Goal: Task Accomplishment & Management: Manage account settings

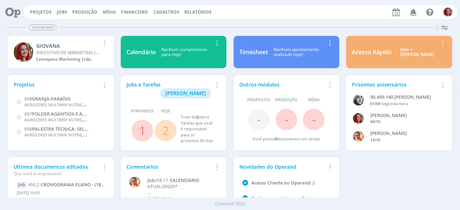
click at [168, 124] on link "2" at bounding box center [165, 130] width 6 height 15
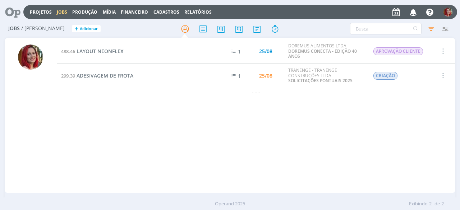
click at [448, 51] on button "button" at bounding box center [442, 51] width 17 height 12
click at [430, 73] on link "Concluir" at bounding box center [422, 75] width 57 height 11
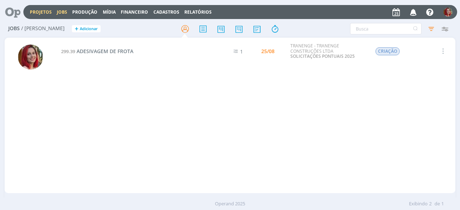
click at [32, 11] on link "Projetos" at bounding box center [41, 12] width 22 height 6
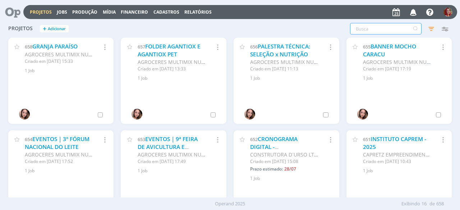
click at [402, 28] on input "text" at bounding box center [385, 28] width 71 height 11
type input "doremus"
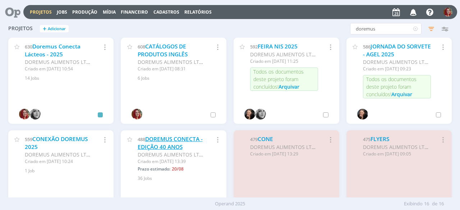
click at [164, 143] on link "DOREMUS CONECTA - EDIÇÃO 40 ANOS" at bounding box center [170, 142] width 65 height 15
click at [51, 50] on link "Doremus Conecta Lácteos - 2025" at bounding box center [53, 50] width 56 height 15
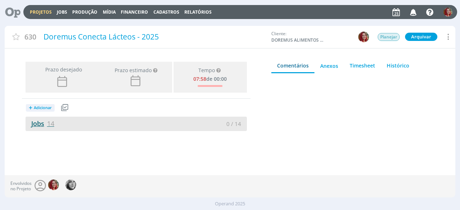
click at [42, 125] on link "Jobs 14" at bounding box center [40, 123] width 29 height 9
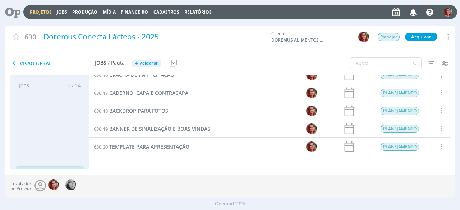
scroll to position [27, 0]
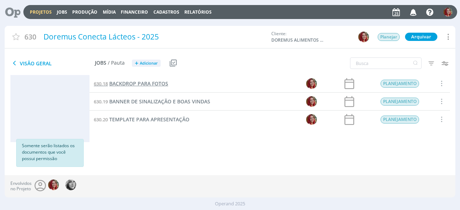
click at [157, 83] on span "BACKDROP PARA FOTOS" at bounding box center [138, 83] width 59 height 7
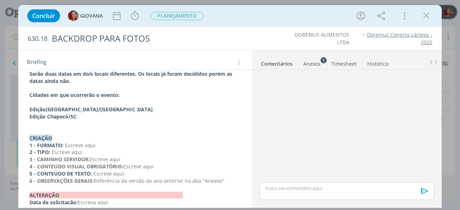
scroll to position [68, 0]
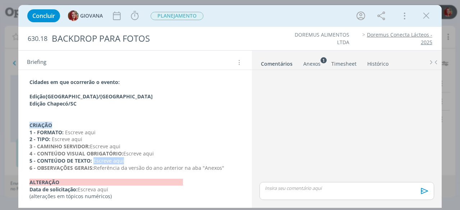
drag, startPoint x: 133, startPoint y: 160, endPoint x: 93, endPoint y: 159, distance: 39.5
click at [93, 159] on p "5 - CONTEÚDO DE TEXTO: Escreve aqui" at bounding box center [134, 160] width 211 height 7
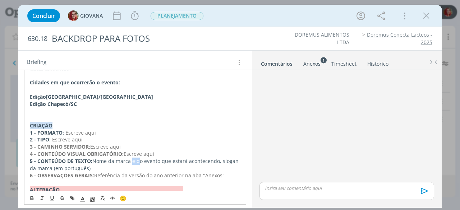
drag, startPoint x: 137, startPoint y: 161, endPoint x: 131, endPoint y: 160, distance: 5.8
click at [131, 160] on p "5 - CONTEÚDO DE TEXTO: Nome da marca e do evento que estará acontecendo, slogan…" at bounding box center [135, 165] width 211 height 14
click at [29, 167] on div "Serão duas datas em dois locais diferentes. Os locais já foram decididos porém …" at bounding box center [135, 132] width 222 height 155
click at [125, 165] on p "5 - CONTEÚDO DE TEXTO: Nome da marca, nome do evento que estará acontecendo e o…" at bounding box center [135, 165] width 211 height 14
drag, startPoint x: 157, startPoint y: 152, endPoint x: 124, endPoint y: 151, distance: 33.4
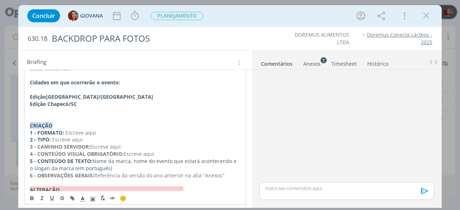
click at [124, 151] on p "4 - CONTEÚDO VISUAL OBRIGATÓRIO: Escreve aqui" at bounding box center [135, 154] width 211 height 7
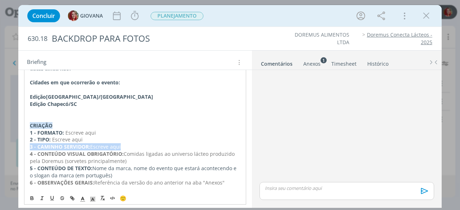
drag, startPoint x: 131, startPoint y: 145, endPoint x: 19, endPoint y: 147, distance: 111.7
click at [19, 147] on div "Serão duas datas em dois locais diferentes. Os locais já foram decididos porém …" at bounding box center [135, 140] width 234 height 188
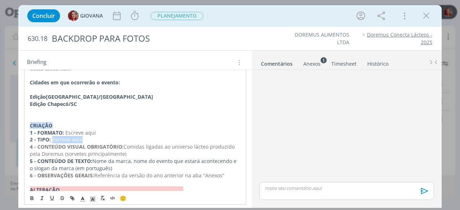
drag, startPoint x: 97, startPoint y: 137, endPoint x: 52, endPoint y: 136, distance: 44.2
click at [52, 136] on p "2 - TIPO: Escreve aqui" at bounding box center [135, 139] width 211 height 7
drag, startPoint x: 109, startPoint y: 131, endPoint x: 65, endPoint y: 130, distance: 44.2
click at [65, 130] on p "1 - FORMATO: Escreve aqui" at bounding box center [135, 132] width 211 height 7
click at [306, 57] on link "Anexos 1" at bounding box center [312, 62] width 18 height 10
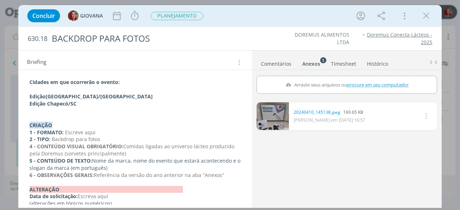
click at [129, 152] on p "4 - CONTEÚDO VISUAL OBRIGATÓRIO: Comidas ligadas ao universo lácteo produzido p…" at bounding box center [134, 150] width 211 height 14
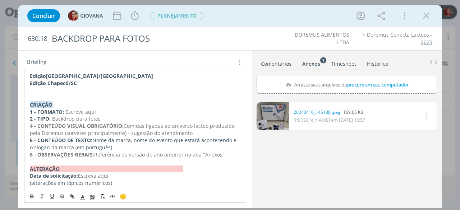
scroll to position [88, 0]
drag, startPoint x: 110, startPoint y: 112, endPoint x: 65, endPoint y: 109, distance: 45.4
click at [65, 109] on p "1 - FORMATO: Escreve aqui" at bounding box center [134, 111] width 211 height 7
click at [80, 108] on span "não lisado pelo cliente" at bounding box center [92, 111] width 54 height 7
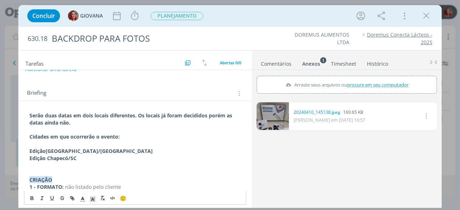
scroll to position [0, 0]
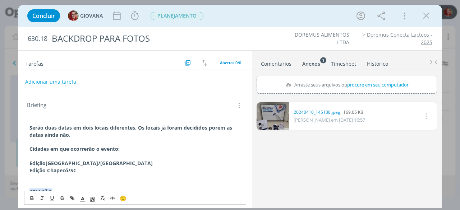
click at [53, 79] on button "Adicionar uma tarefa" at bounding box center [50, 82] width 51 height 12
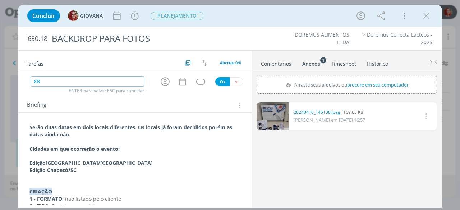
type input "X"
type input "CRIAÇÃO"
click at [217, 82] on button "Ok" at bounding box center [222, 81] width 15 height 9
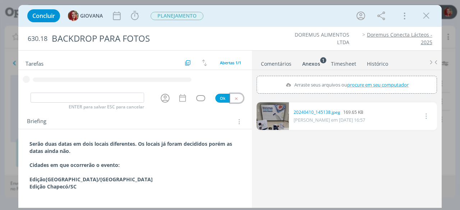
click at [234, 98] on icon "dialog" at bounding box center [236, 98] width 5 height 5
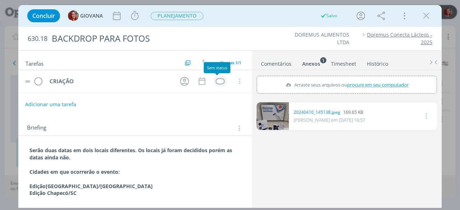
click at [217, 78] on div "dialog" at bounding box center [220, 81] width 9 height 6
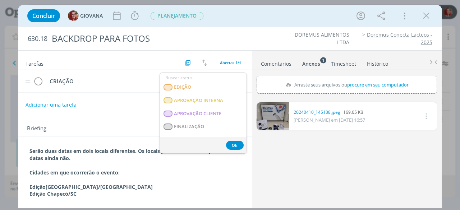
scroll to position [183, 0]
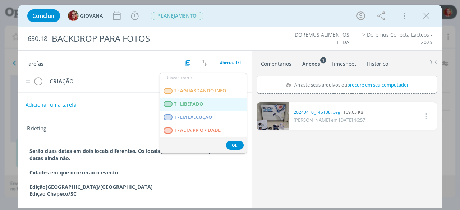
click at [216, 101] on LIBERADO "T - LIBERADO" at bounding box center [203, 104] width 87 height 13
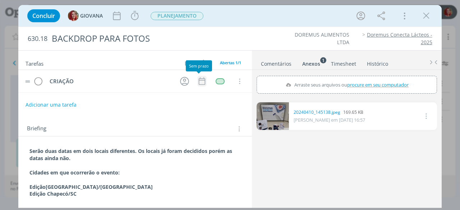
click at [200, 79] on icon "dialog" at bounding box center [201, 81] width 9 height 9
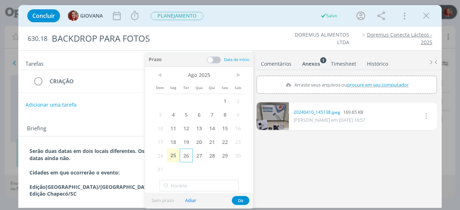
click at [182, 155] on span "26" at bounding box center [186, 156] width 13 height 14
click at [239, 199] on button "Ok" at bounding box center [241, 200] width 18 height 9
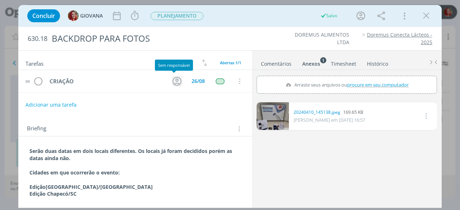
click at [173, 82] on icon "dialog" at bounding box center [177, 81] width 9 height 9
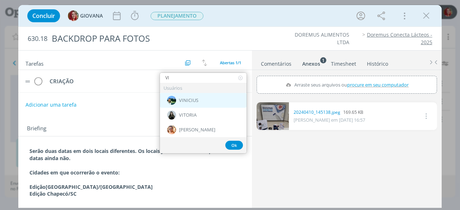
type input "VI"
click at [221, 101] on div "VINICIUS" at bounding box center [203, 100] width 87 height 15
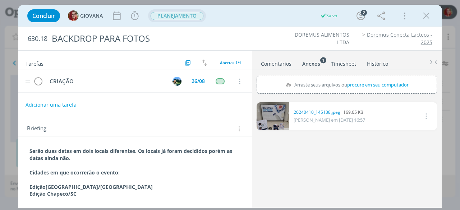
click at [177, 18] on span "PLANEJAMENTO" at bounding box center [177, 16] width 53 height 8
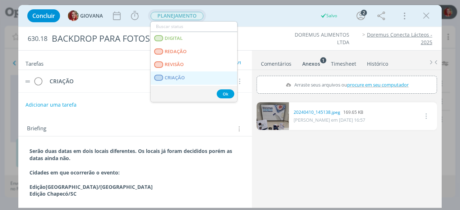
click at [184, 81] on link "CRIAÇÃO" at bounding box center [194, 77] width 87 height 13
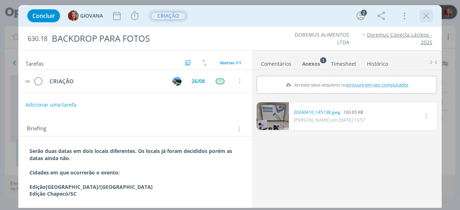
click at [424, 13] on icon "dialog" at bounding box center [426, 15] width 11 height 11
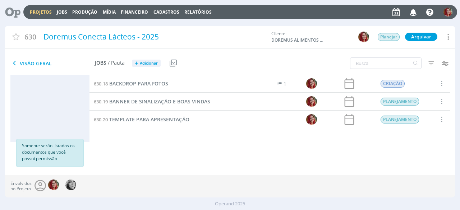
click at [157, 102] on span "BANNER DE SINALIZAÇÃO E BOAS VINDAS" at bounding box center [159, 101] width 101 height 7
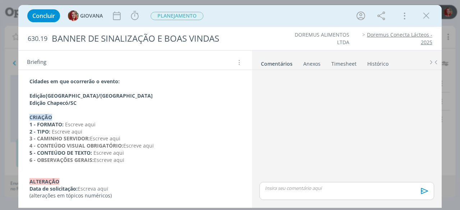
scroll to position [68, 0]
click at [166, 146] on p "4 - CONTEÚDO VISUAL OBRIGATÓRIO: Escreve aqui" at bounding box center [134, 146] width 211 height 7
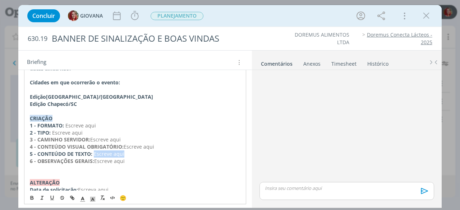
drag, startPoint x: 143, startPoint y: 156, endPoint x: 93, endPoint y: 154, distance: 50.7
click at [93, 154] on p "5 - CONTEÚDO DE TEXTO: Escreve aqui" at bounding box center [135, 154] width 211 height 7
drag, startPoint x: 156, startPoint y: 144, endPoint x: 125, endPoint y: 145, distance: 31.3
click at [125, 145] on p "4 - CONTEÚDO VISUAL OBRIGATÓRIO: Escreve aqui" at bounding box center [134, 146] width 211 height 7
drag, startPoint x: 107, startPoint y: 125, endPoint x: 65, endPoint y: 122, distance: 42.8
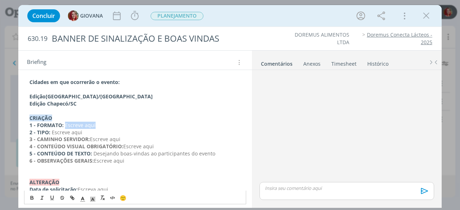
click at [65, 122] on p "1 - FORMATO: Escreve aqui" at bounding box center [134, 125] width 211 height 7
click at [106, 126] on p "1 - FORMATO: Escreve aqui" at bounding box center [134, 125] width 211 height 7
drag, startPoint x: 99, startPoint y: 124, endPoint x: 68, endPoint y: 124, distance: 30.5
click at [68, 124] on p "1 - FORMATO: Escreve aqui" at bounding box center [134, 125] width 211 height 7
drag, startPoint x: 80, startPoint y: 131, endPoint x: 52, endPoint y: 129, distance: 28.8
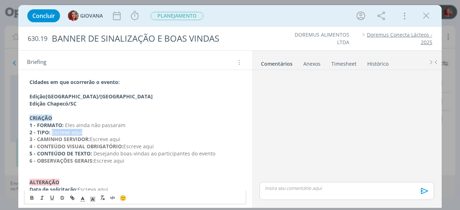
click at [52, 129] on p "2 - TIPO: Escreve aqui" at bounding box center [134, 132] width 211 height 7
drag, startPoint x: 130, startPoint y: 159, endPoint x: 95, endPoint y: 160, distance: 35.2
click at [95, 160] on p "6 - OBSERVAÇÕES GERAIS: Escreve aqui" at bounding box center [134, 160] width 211 height 7
drag, startPoint x: 151, startPoint y: 163, endPoint x: 145, endPoint y: 163, distance: 5.7
click at [145, 163] on p "6 - OBSERVAÇÕES GERAIS: Referencia de ou" at bounding box center [134, 160] width 211 height 7
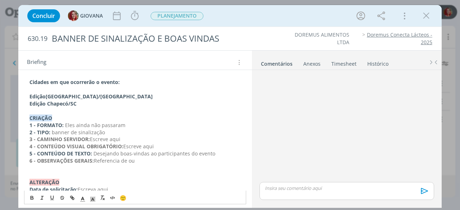
drag, startPoint x: 145, startPoint y: 162, endPoint x: 94, endPoint y: 158, distance: 51.1
click at [94, 158] on p "6 - OBSERVAÇÕES GERAIS: Referencia de ou" at bounding box center [134, 160] width 211 height 7
drag, startPoint x: 131, startPoint y: 139, endPoint x: 24, endPoint y: 136, distance: 107.1
click at [28, 139] on div "Serão duas datas em dois locais diferentes. Os locais já foram decididos porém …" at bounding box center [135, 129] width 222 height 148
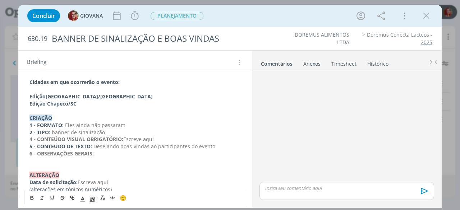
click at [131, 122] on p "1 - FORMATO: Eles ainda não passaram" at bounding box center [134, 125] width 211 height 7
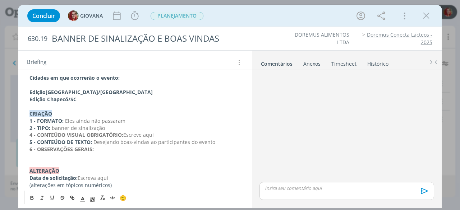
drag, startPoint x: 157, startPoint y: 135, endPoint x: 125, endPoint y: 132, distance: 32.1
click at [125, 132] on p "4 - CONTEÚDO VISUAL OBRIGATÓRIO: Escreve aqui" at bounding box center [134, 134] width 211 height 7
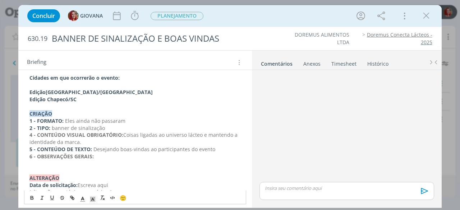
click at [32, 134] on strong "4 - CONTEÚDO VISUAL OBRIGATÓRIO:" at bounding box center [76, 134] width 94 height 7
click at [31, 150] on strong "5 - CONTEÚDO DE TEXTO:" at bounding box center [60, 149] width 63 height 7
click at [32, 157] on strong "6 - OBSERVAÇÕES GERAIS:" at bounding box center [61, 156] width 64 height 7
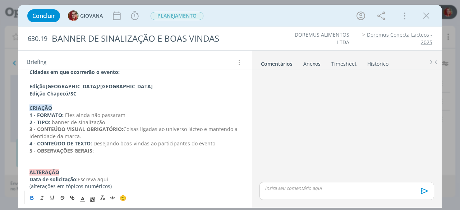
scroll to position [81, 0]
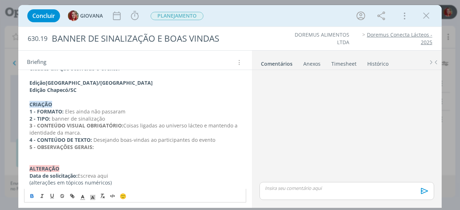
click at [107, 146] on p "5 - OBSERVAÇÕES GERAIS:" at bounding box center [134, 147] width 211 height 7
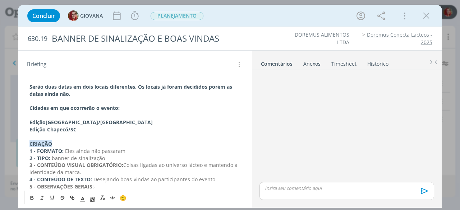
scroll to position [0, 0]
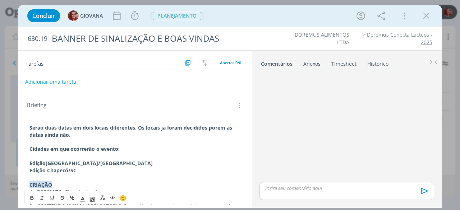
click at [62, 81] on button "Adicionar uma tarefa" at bounding box center [50, 82] width 51 height 12
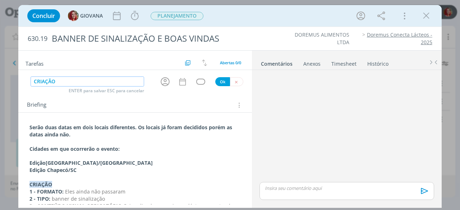
type input "CRIAÇÃO"
click at [221, 79] on button "Ok" at bounding box center [222, 81] width 15 height 9
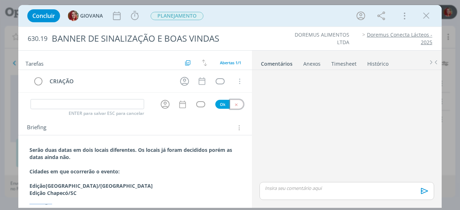
click at [234, 104] on icon "dialog" at bounding box center [236, 104] width 5 height 5
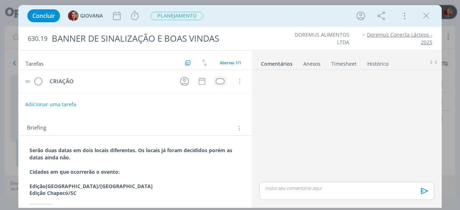
click at [216, 82] on div "dialog" at bounding box center [220, 81] width 9 height 6
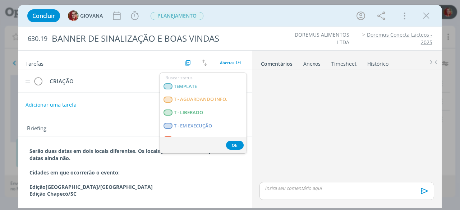
scroll to position [183, 0]
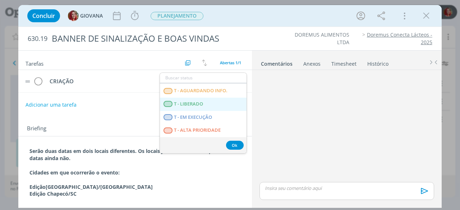
click at [217, 105] on LIBERADO "T - LIBERADO" at bounding box center [203, 104] width 87 height 13
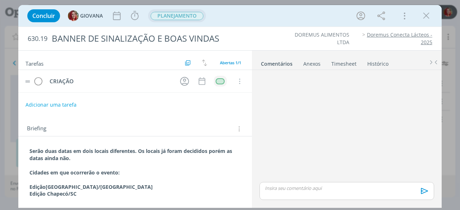
drag, startPoint x: 190, startPoint y: 13, endPoint x: 197, endPoint y: 18, distance: 8.4
click at [190, 13] on span "PLANEJAMENTO" at bounding box center [177, 16] width 53 height 8
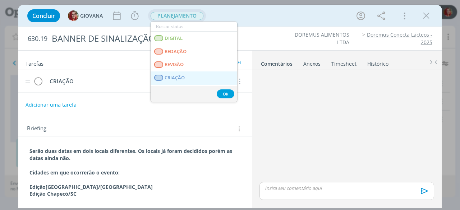
scroll to position [36, 0]
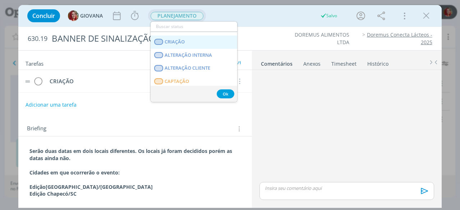
click at [213, 43] on link "CRIAÇÃO" at bounding box center [194, 42] width 87 height 13
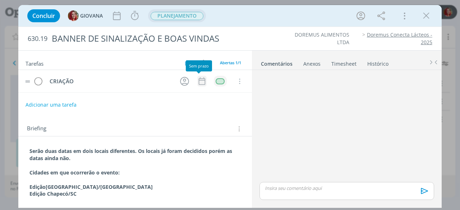
click at [199, 78] on icon "dialog" at bounding box center [202, 82] width 6 height 8
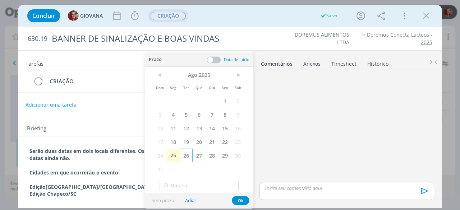
click at [187, 153] on span "26" at bounding box center [186, 156] width 13 height 14
click at [240, 202] on button "Ok" at bounding box center [241, 200] width 18 height 9
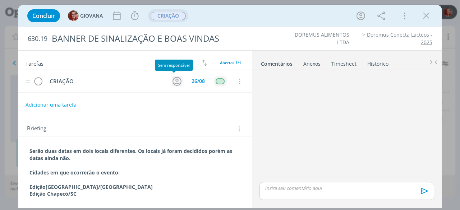
click at [171, 81] on icon "dialog" at bounding box center [176, 81] width 11 height 11
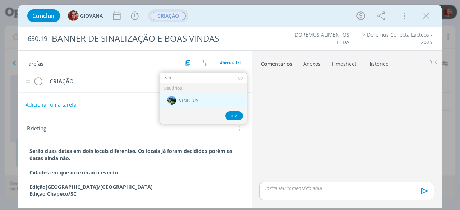
type input "vin"
click at [212, 96] on div "VINICIUS" at bounding box center [203, 100] width 87 height 15
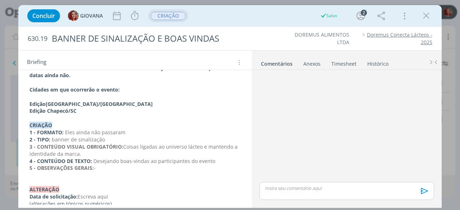
scroll to position [90, 0]
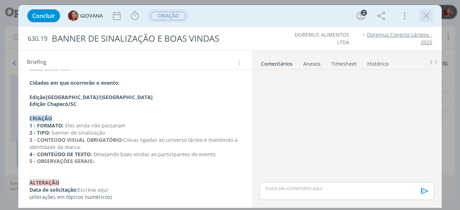
click at [424, 14] on icon "dialog" at bounding box center [426, 15] width 11 height 11
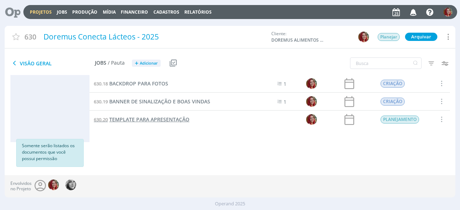
click at [175, 116] on span "TEMPLATE PARA APRESENTAÇÃO" at bounding box center [149, 119] width 80 height 7
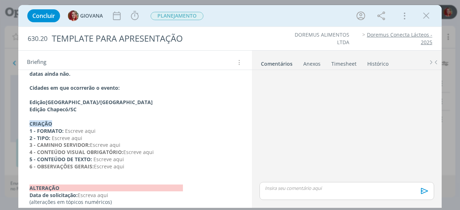
scroll to position [68, 0]
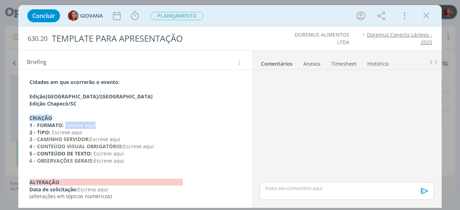
drag, startPoint x: 121, startPoint y: 125, endPoint x: 65, endPoint y: 122, distance: 56.9
click at [65, 122] on p "1 - FORMATO: Escreve aqui" at bounding box center [134, 125] width 211 height 7
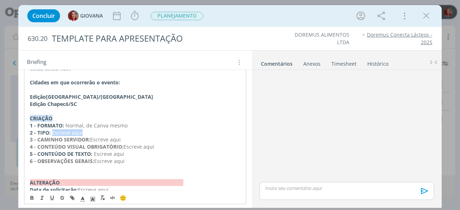
drag, startPoint x: 88, startPoint y: 133, endPoint x: 52, endPoint y: 129, distance: 36.1
click at [52, 129] on p "2 - TIPO: Escreve aqui" at bounding box center [135, 132] width 211 height 7
click at [111, 131] on span "Template para apresentalçoes de slides" at bounding box center [100, 132] width 96 height 7
click at [116, 132] on span "Template para apresentaçoes de slides" at bounding box center [99, 132] width 95 height 7
drag, startPoint x: 99, startPoint y: 138, endPoint x: 24, endPoint y: 134, distance: 75.2
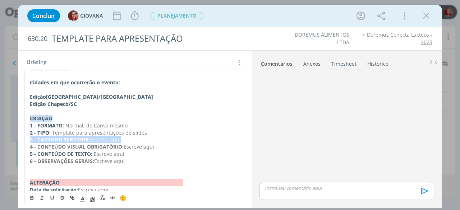
click at [30, 138] on p "3 - CAMINHO SERVIDOR: Escreve aqui" at bounding box center [135, 139] width 211 height 7
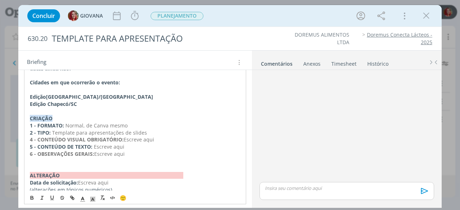
drag, startPoint x: 157, startPoint y: 138, endPoint x: 125, endPoint y: 139, distance: 32.4
click at [125, 139] on p "4 - CONTEÚDO VISUAL OBRIGATÓRIO: Escreve aqui" at bounding box center [135, 139] width 211 height 7
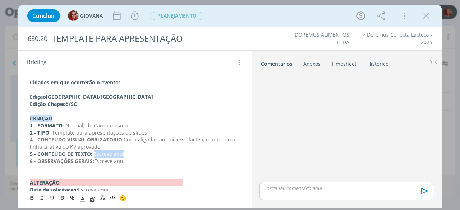
drag, startPoint x: 129, startPoint y: 153, endPoint x: 93, endPoint y: 152, distance: 35.3
click at [93, 152] on p "5 - CONTEÚDO DE TEXTO: Escreve aqui" at bounding box center [135, 154] width 211 height 7
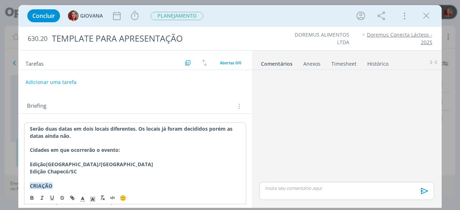
scroll to position [0, 0]
click at [61, 86] on button "Adicionar uma tarefa" at bounding box center [50, 82] width 51 height 12
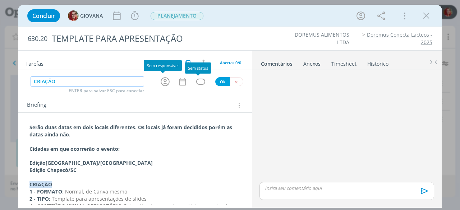
type input "CRIAÇÃO"
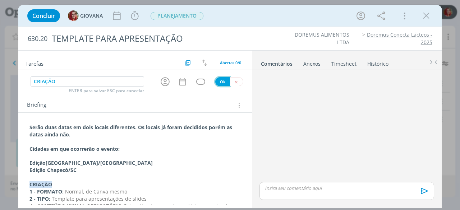
click at [219, 82] on button "Ok" at bounding box center [222, 81] width 15 height 9
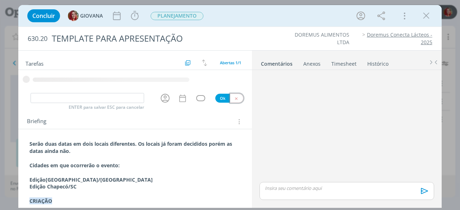
click at [235, 95] on button "dialog" at bounding box center [236, 98] width 13 height 9
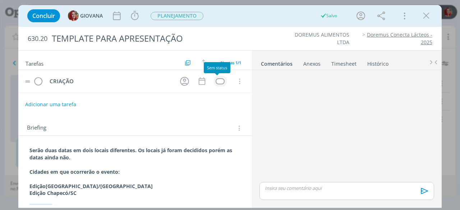
click at [216, 82] on div "dialog" at bounding box center [220, 81] width 9 height 6
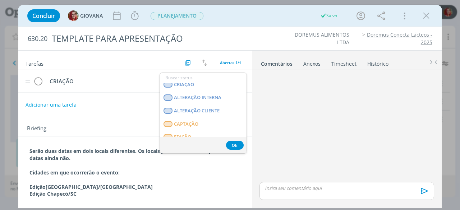
scroll to position [183, 0]
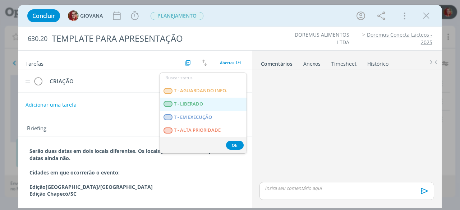
click at [214, 103] on LIBERADO "T - LIBERADO" at bounding box center [203, 104] width 87 height 13
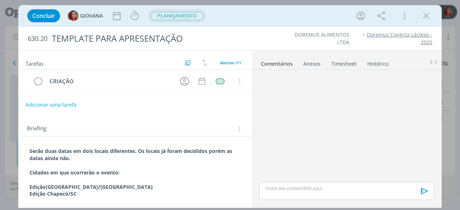
click at [193, 18] on span "PLANEJAMENTO" at bounding box center [177, 16] width 53 height 8
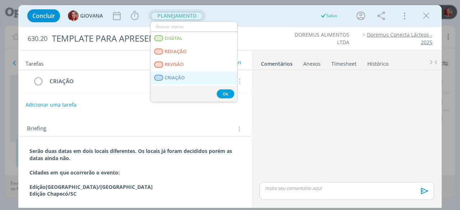
click at [195, 80] on link "CRIAÇÃO" at bounding box center [194, 77] width 87 height 13
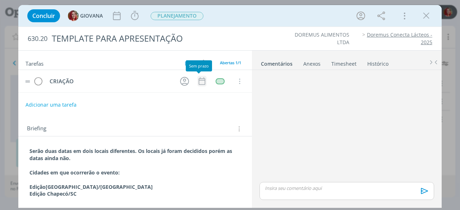
click at [198, 81] on icon "dialog" at bounding box center [201, 81] width 9 height 9
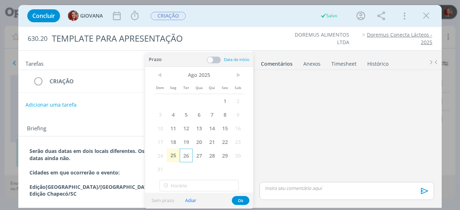
click at [191, 156] on span "26" at bounding box center [186, 156] width 13 height 14
click at [238, 201] on button "Ok" at bounding box center [241, 200] width 18 height 9
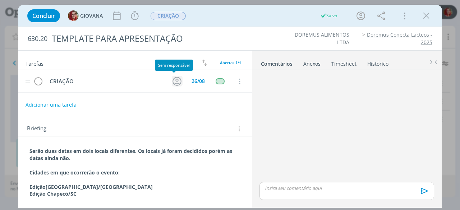
click at [173, 77] on icon "dialog" at bounding box center [177, 81] width 9 height 9
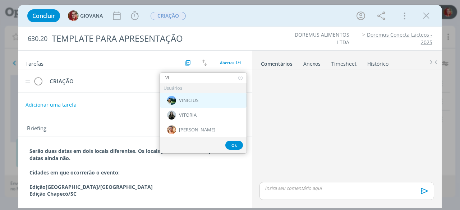
type input "VI"
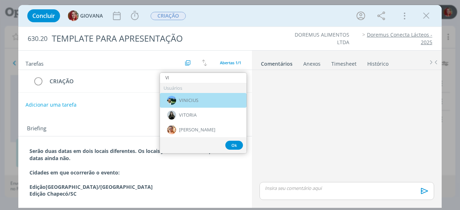
drag, startPoint x: 205, startPoint y: 102, endPoint x: 239, endPoint y: 110, distance: 34.7
click at [207, 103] on div "VINICIUS" at bounding box center [203, 100] width 87 height 15
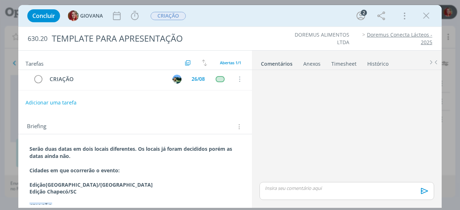
scroll to position [0, 0]
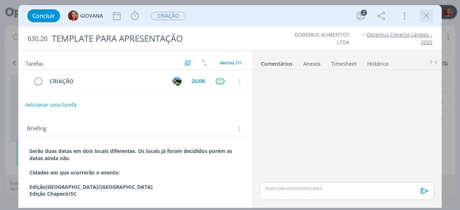
click at [427, 17] on icon "dialog" at bounding box center [426, 15] width 11 height 11
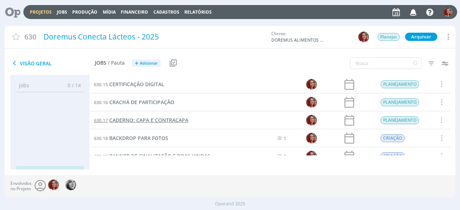
scroll to position [171, 0]
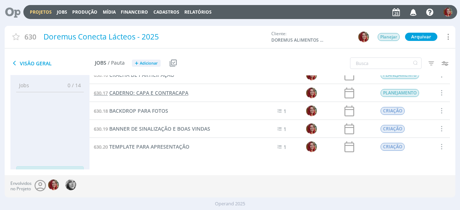
click at [171, 92] on span "CADERNO: CAPA E CONTRACAPA" at bounding box center [148, 92] width 79 height 7
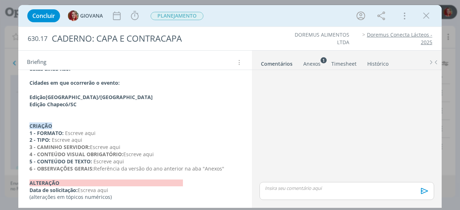
scroll to position [68, 0]
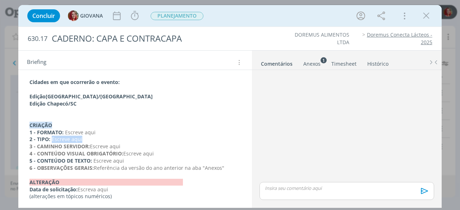
drag, startPoint x: 106, startPoint y: 140, endPoint x: 52, endPoint y: 136, distance: 54.1
click at [52, 136] on p "2 - TIPO: Escreve aqui" at bounding box center [134, 139] width 211 height 7
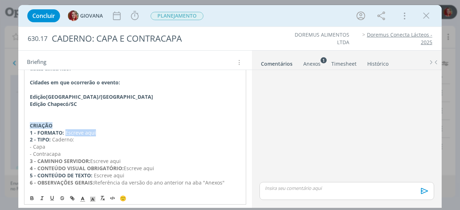
drag, startPoint x: 101, startPoint y: 133, endPoint x: 65, endPoint y: 132, distance: 35.2
click at [65, 132] on p "1 - FORMATO: Escreve aqui" at bounding box center [135, 132] width 211 height 7
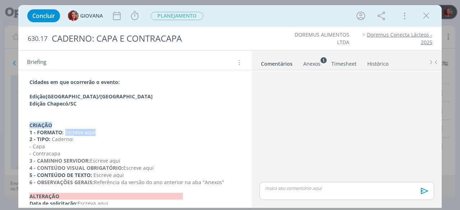
scroll to position [96, 0]
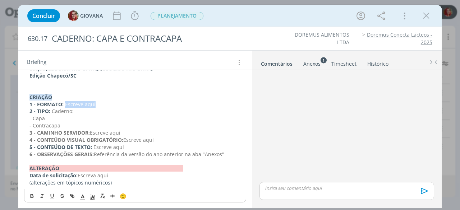
click at [121, 103] on p "1 - FORMATO: Escreve aqui" at bounding box center [134, 104] width 211 height 7
click at [116, 105] on p "1 - FORMATO: Escreve aqui" at bounding box center [134, 104] width 211 height 7
drag, startPoint x: 112, startPoint y: 105, endPoint x: 65, endPoint y: 103, distance: 46.4
click at [65, 103] on p "1 - FORMATO: Escreve aqui" at bounding box center [134, 104] width 211 height 7
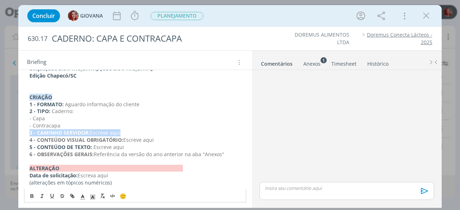
drag, startPoint x: 124, startPoint y: 132, endPoint x: 23, endPoint y: 131, distance: 100.9
click at [23, 131] on div "Serão duas datas em dois locais diferentes. Os locais já foram decididos porém …" at bounding box center [135, 111] width 234 height 187
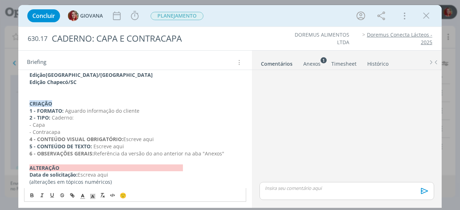
scroll to position [88, 0]
drag, startPoint x: 168, startPoint y: 139, endPoint x: 125, endPoint y: 138, distance: 43.9
click at [125, 138] on p "4 - CONTEÚDO VISUAL OBRIGATÓRIO: Escreve aqui" at bounding box center [134, 140] width 211 height 7
click at [312, 61] on div "Anexos 1" at bounding box center [311, 63] width 17 height 7
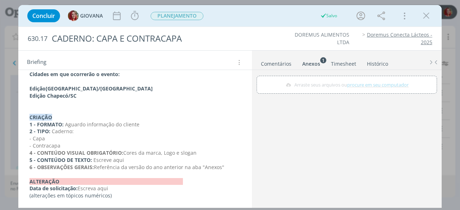
scroll to position [75, 0]
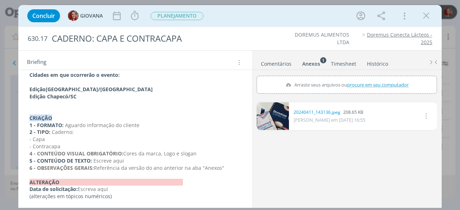
click at [277, 112] on link "dialog" at bounding box center [272, 116] width 32 height 28
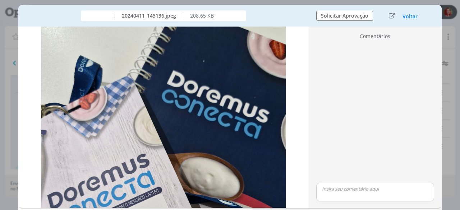
scroll to position [0, 0]
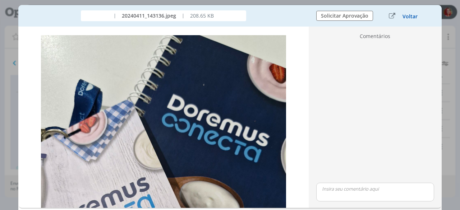
click at [410, 19] on button "Voltar" at bounding box center [410, 17] width 16 height 6
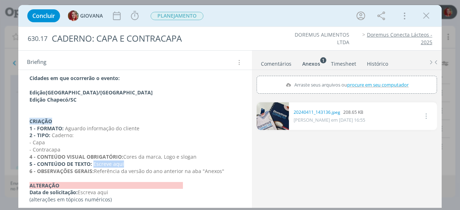
drag, startPoint x: 134, startPoint y: 164, endPoint x: 93, endPoint y: 161, distance: 41.1
click at [93, 161] on p "5 - CONTEÚDO DE TEXTO: Escreve aqui" at bounding box center [134, 164] width 211 height 7
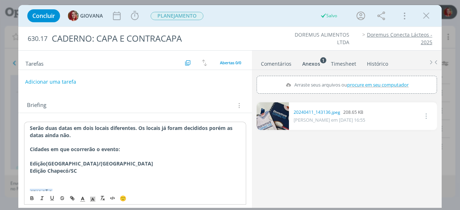
click at [64, 80] on button "Adicionar uma tarefa" at bounding box center [50, 82] width 51 height 12
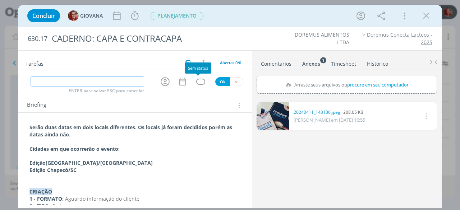
click at [197, 81] on div "dialog" at bounding box center [200, 82] width 9 height 6
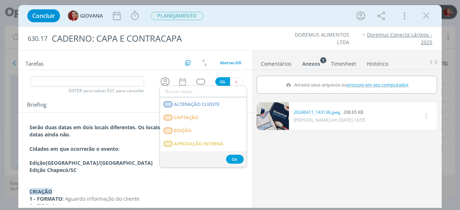
scroll to position [183, 0]
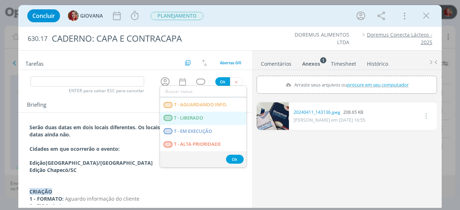
click at [213, 115] on LIBERADO "T - LIBERADO" at bounding box center [203, 118] width 87 height 13
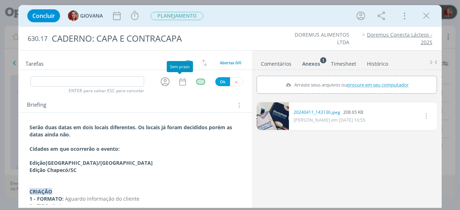
click at [179, 77] on icon "dialog" at bounding box center [182, 81] width 9 height 9
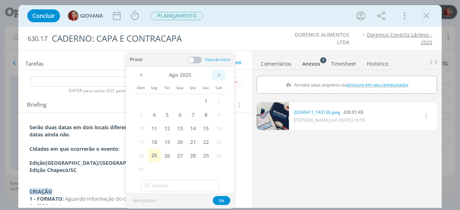
click at [221, 77] on span ">" at bounding box center [218, 75] width 13 height 11
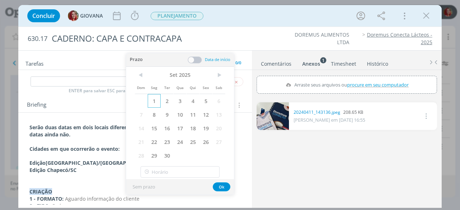
click at [155, 105] on span "1" at bounding box center [154, 101] width 13 height 14
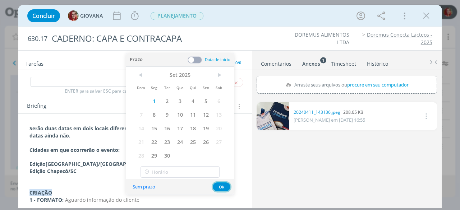
click at [223, 187] on button "Ok" at bounding box center [222, 186] width 18 height 9
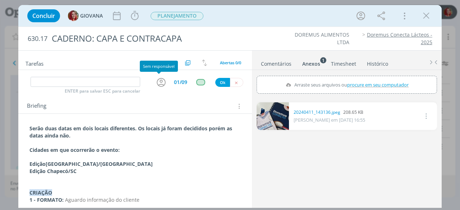
click at [162, 82] on icon "dialog" at bounding box center [161, 82] width 11 height 11
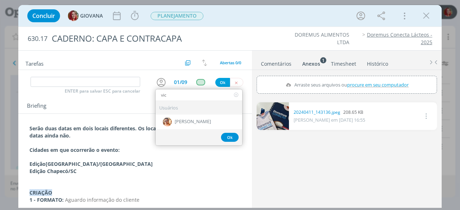
type input "vic"
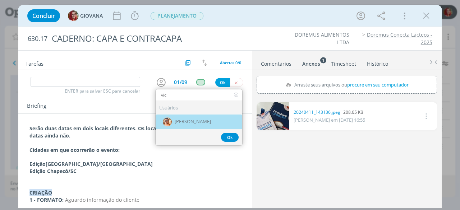
click at [190, 121] on span "[PERSON_NAME]" at bounding box center [193, 122] width 36 height 6
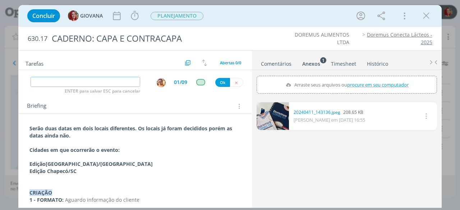
click at [119, 83] on input "dialog" at bounding box center [85, 82] width 109 height 10
type input "c"
type input "CRIAÇÃO"
click at [219, 86] on button "Ok" at bounding box center [222, 82] width 15 height 9
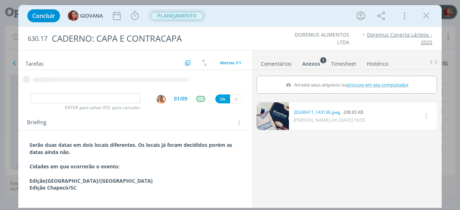
click at [180, 20] on span "PLANEJAMENTO" at bounding box center [177, 15] width 58 height 13
click at [185, 18] on span "PLANEJAMENTO" at bounding box center [177, 16] width 53 height 8
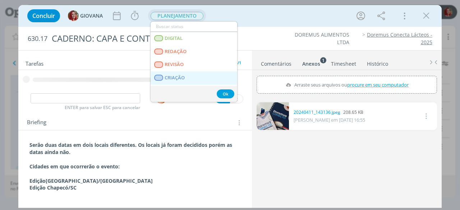
click at [180, 77] on span "CRIAÇÃO" at bounding box center [175, 78] width 20 height 6
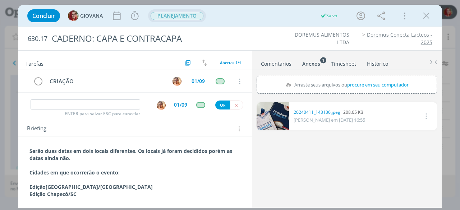
click at [191, 17] on span "PLANEJAMENTO" at bounding box center [177, 16] width 53 height 8
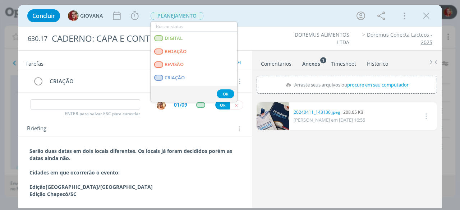
click at [292, 41] on li "DOREMUS ALIMENTOS LTDA" at bounding box center [315, 38] width 67 height 15
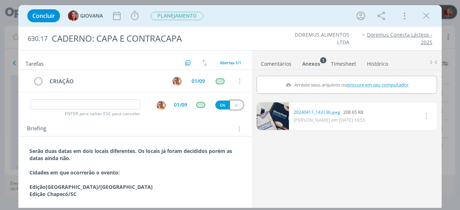
click at [234, 105] on icon "dialog" at bounding box center [236, 105] width 5 height 5
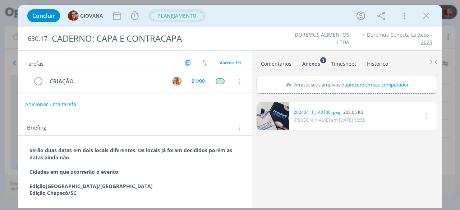
click at [190, 16] on span "PLANEJAMENTO" at bounding box center [177, 16] width 53 height 8
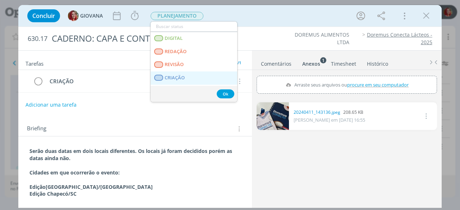
click at [215, 77] on link "CRIAÇÃO" at bounding box center [194, 77] width 87 height 13
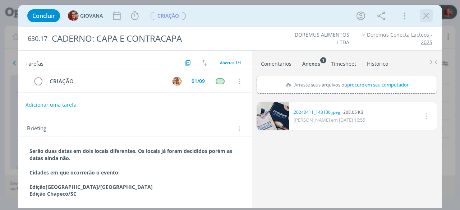
click at [428, 17] on icon "dialog" at bounding box center [426, 15] width 11 height 11
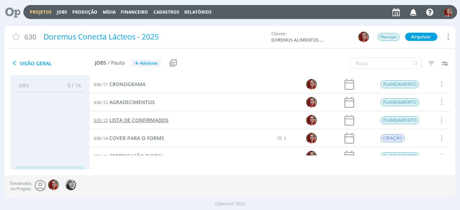
scroll to position [108, 0]
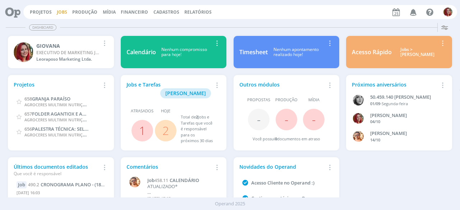
click at [59, 10] on link "Jobs" at bounding box center [62, 12] width 10 height 6
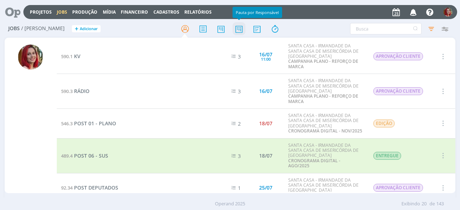
click at [237, 27] on icon at bounding box center [238, 29] width 13 height 14
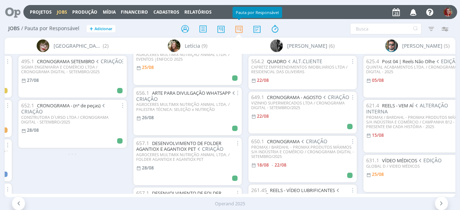
scroll to position [323, 0]
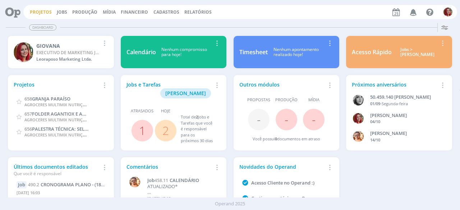
click at [47, 12] on link "Projetos" at bounding box center [41, 12] width 22 height 6
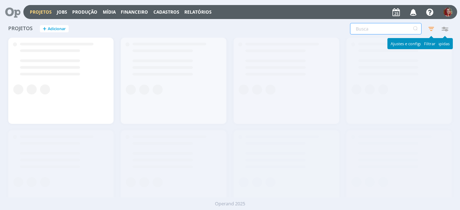
click at [373, 28] on input "text" at bounding box center [385, 28] width 71 height 11
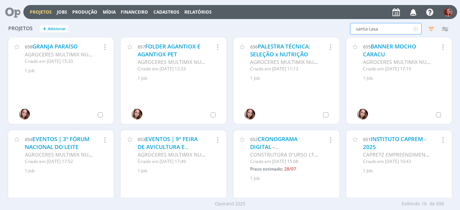
type input "santa casa"
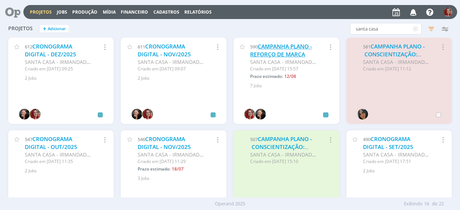
click at [293, 51] on link "CAMPANHA PLANO - REFORÇO DE MARCA" at bounding box center [281, 50] width 62 height 15
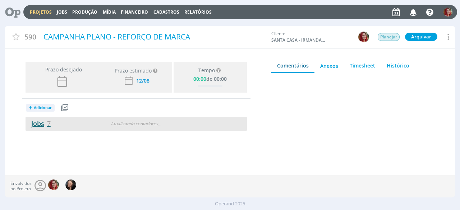
click at [34, 121] on link "Jobs 7" at bounding box center [38, 123] width 25 height 9
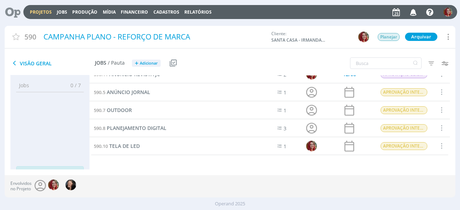
scroll to position [45, 0]
drag, startPoint x: 412, startPoint y: 13, endPoint x: 252, endPoint y: 20, distance: 159.7
click at [252, 20] on div "Projetos Jobs Produção Mídia Financeiro Cadastros Relatórios 1 Notificações Cen…" at bounding box center [230, 11] width 454 height 17
click at [415, 13] on icon "button" at bounding box center [413, 12] width 13 height 12
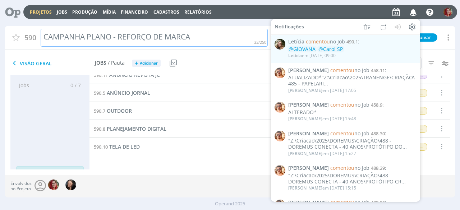
click at [237, 33] on div "CAMPANHA PLANO - REFORÇO DE MARCA" at bounding box center [154, 38] width 227 height 18
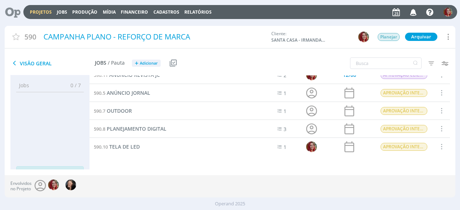
click at [169, 187] on div "Envolvidos no Projeto" at bounding box center [230, 186] width 450 height 22
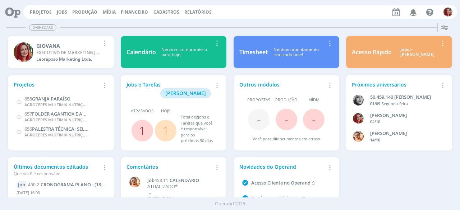
click at [139, 123] on link "1" at bounding box center [142, 130] width 6 height 15
click at [38, 10] on link "Projetos" at bounding box center [41, 12] width 22 height 6
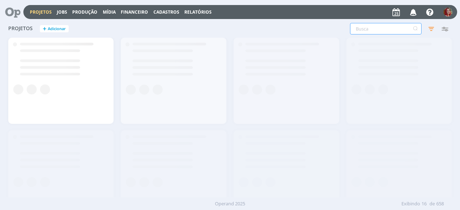
click at [371, 28] on input "text" at bounding box center [385, 28] width 71 height 11
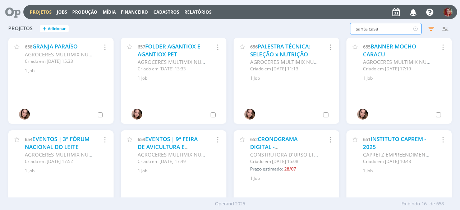
type input "santa casa"
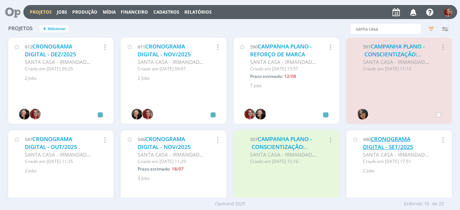
click at [403, 145] on link "CRONOGRAMA DIGITAL - SET/2025" at bounding box center [388, 142] width 50 height 15
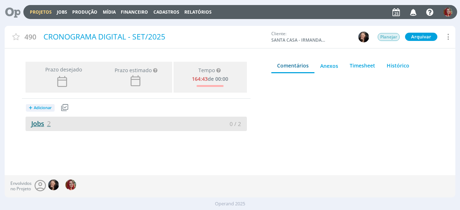
click at [42, 124] on link "Jobs 2" at bounding box center [38, 123] width 25 height 9
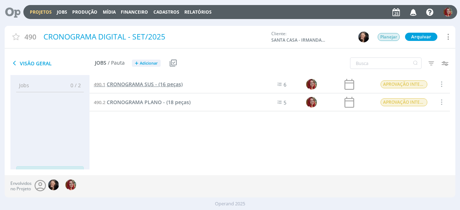
click at [134, 86] on span "CRONOGRAMA SUS - (16 peças)" at bounding box center [145, 84] width 76 height 7
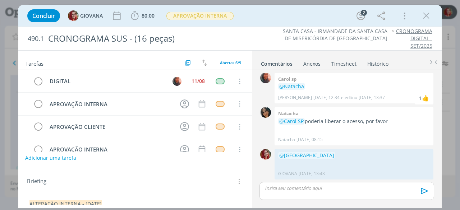
click at [53, 158] on button "Adicionar uma tarefa" at bounding box center [50, 158] width 51 height 12
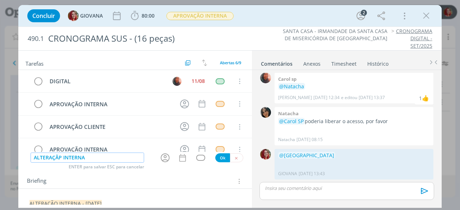
click at [60, 159] on input "ALTERAÇÃP INTERNA" at bounding box center [87, 158] width 113 height 10
type input "ALTERAÇÃO INTERNA"
click at [220, 158] on button "Ok" at bounding box center [222, 157] width 15 height 9
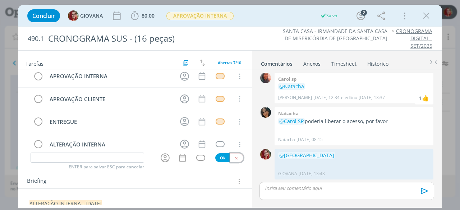
click at [235, 161] on button "dialog" at bounding box center [236, 157] width 13 height 9
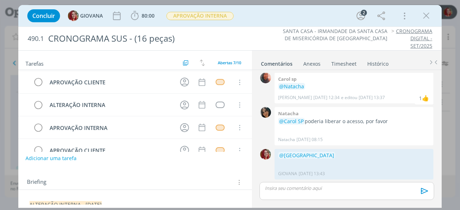
scroll to position [1, 0]
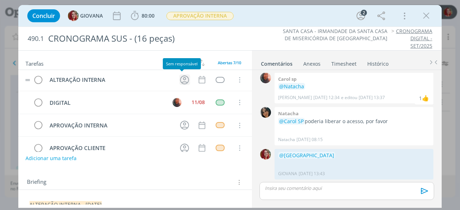
click at [180, 79] on icon "dialog" at bounding box center [184, 79] width 9 height 9
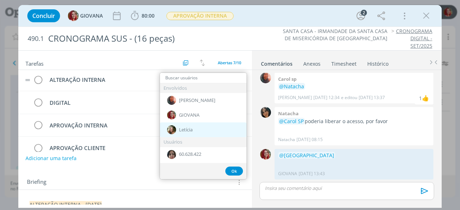
click at [197, 134] on div "Letícia" at bounding box center [203, 129] width 87 height 15
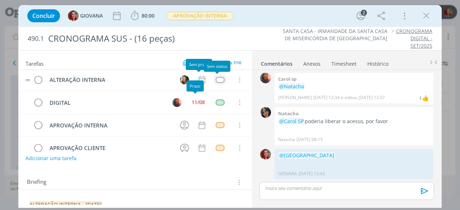
click at [216, 77] on div "dialog" at bounding box center [220, 80] width 9 height 6
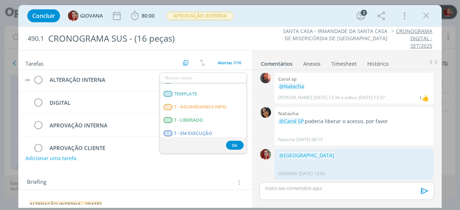
scroll to position [183, 0]
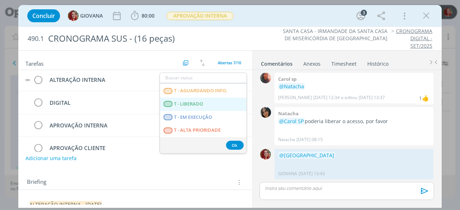
click at [223, 103] on LIBERADO "T - LIBERADO" at bounding box center [203, 104] width 87 height 13
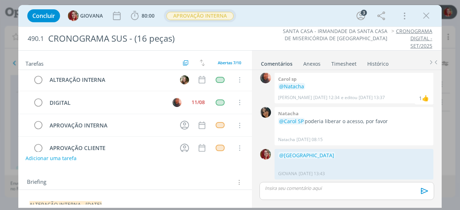
click at [213, 17] on span "APROVAÇÃO INTERNA" at bounding box center [199, 16] width 67 height 8
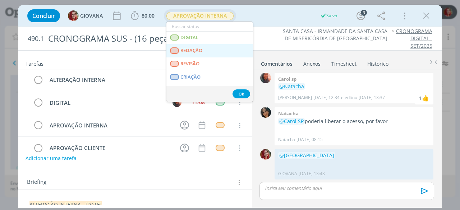
scroll to position [36, 0]
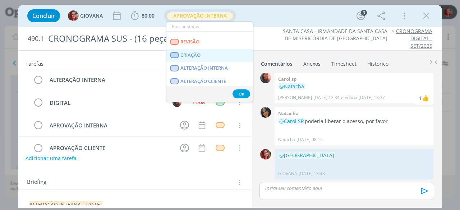
click at [216, 55] on link "CRIAÇÃO" at bounding box center [209, 55] width 87 height 13
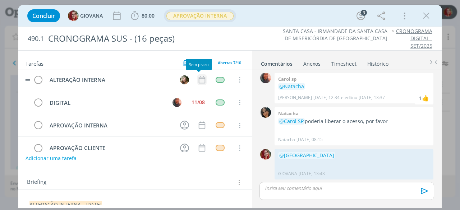
click at [198, 75] on icon "dialog" at bounding box center [201, 79] width 9 height 9
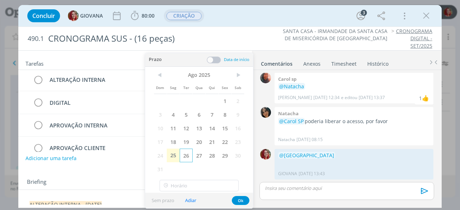
click at [188, 155] on span "26" at bounding box center [186, 156] width 13 height 14
click at [244, 200] on button "Ok" at bounding box center [241, 200] width 18 height 9
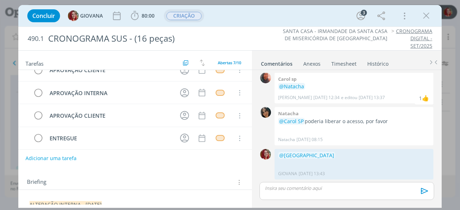
scroll to position [0, 0]
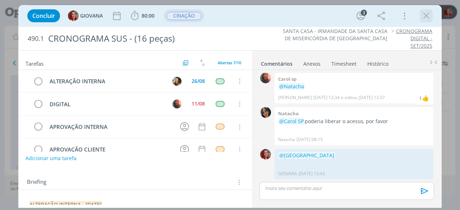
click at [425, 17] on icon "dialog" at bounding box center [426, 15] width 11 height 11
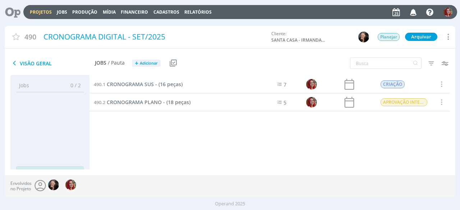
click at [11, 15] on icon at bounding box center [10, 12] width 15 height 14
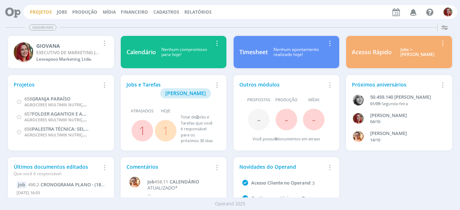
click at [33, 12] on link "Projetos" at bounding box center [41, 12] width 22 height 6
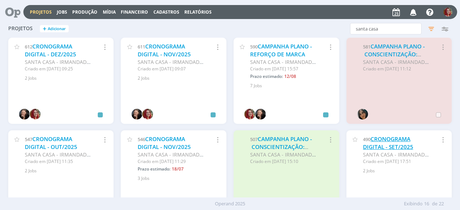
click at [396, 149] on link "CRONOGRAMA DIGITAL - SET/2025" at bounding box center [388, 142] width 50 height 15
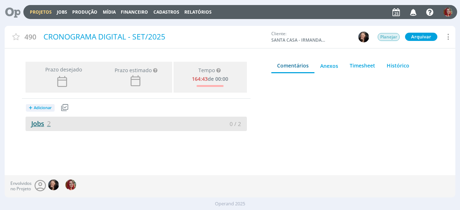
click at [40, 122] on link "Jobs 2" at bounding box center [38, 123] width 25 height 9
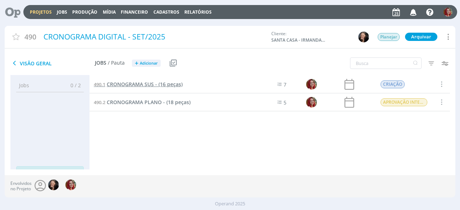
click at [149, 82] on span "CRONOGRAMA SUS - (16 peças)" at bounding box center [145, 84] width 76 height 7
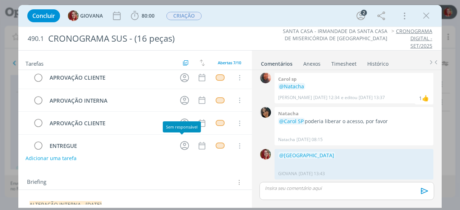
scroll to position [36, 0]
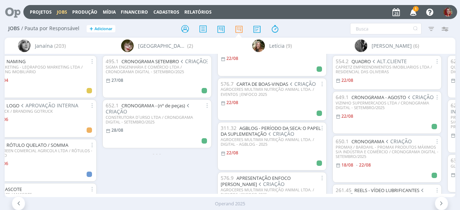
scroll to position [108, 0]
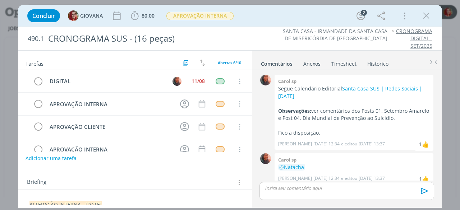
scroll to position [115, 0]
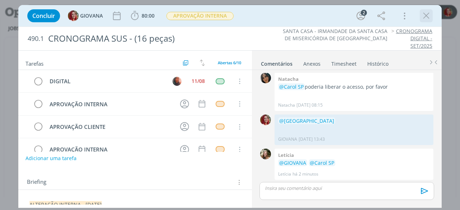
click at [425, 18] on icon "dialog" at bounding box center [426, 15] width 11 height 11
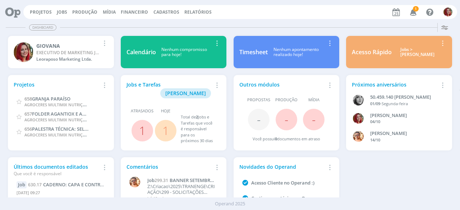
click at [415, 15] on icon "button" at bounding box center [413, 12] width 13 height 12
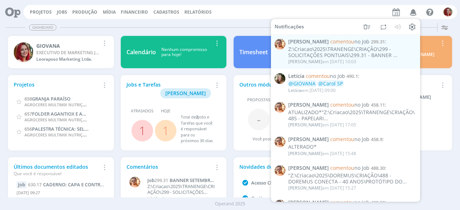
click at [256, 14] on div "Projetos Jobs Produção [GEOGRAPHIC_DATA] Financeiro Cadastros Relatórios Notifi…" at bounding box center [240, 12] width 434 height 14
